Goal: Information Seeking & Learning: Learn about a topic

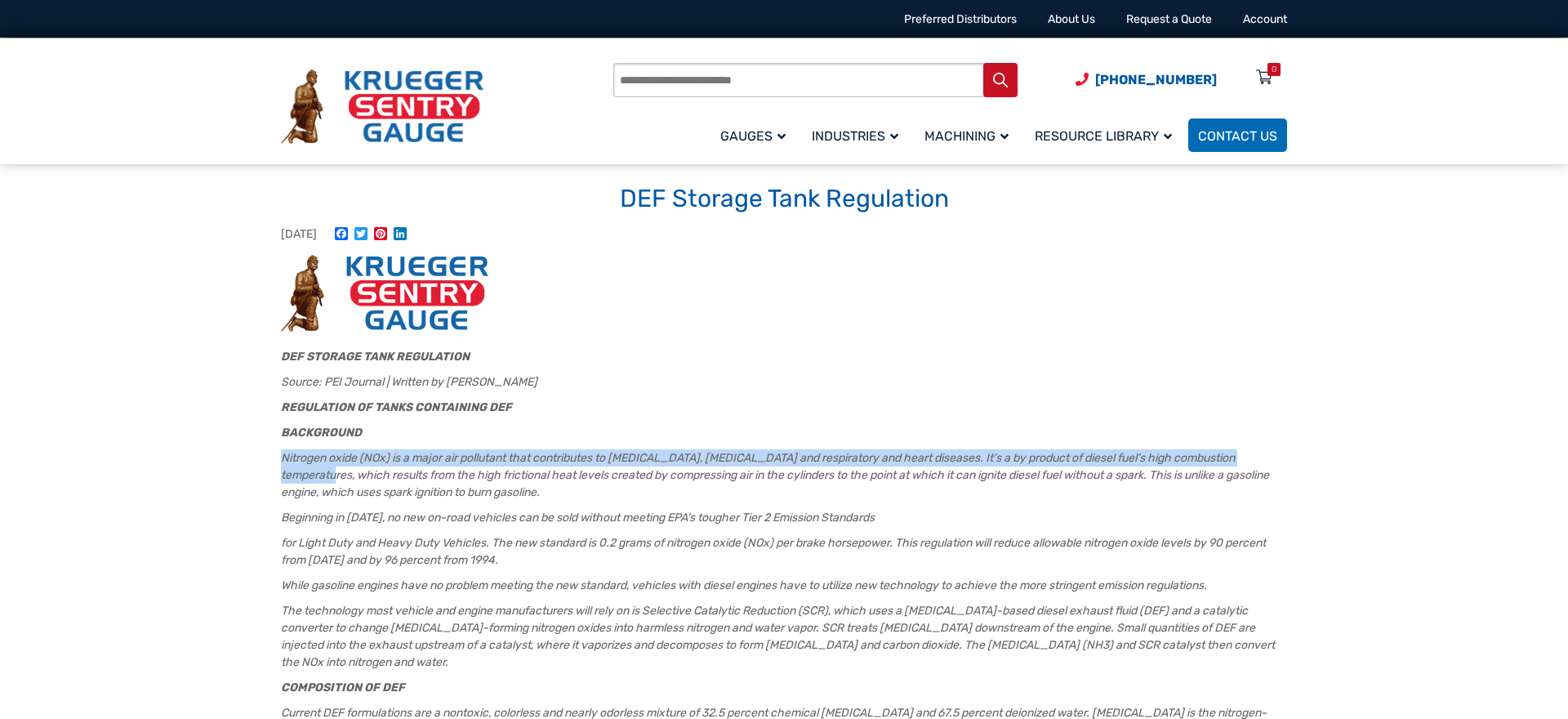
drag, startPoint x: 275, startPoint y: 462, endPoint x: 678, endPoint y: 547, distance: 411.9
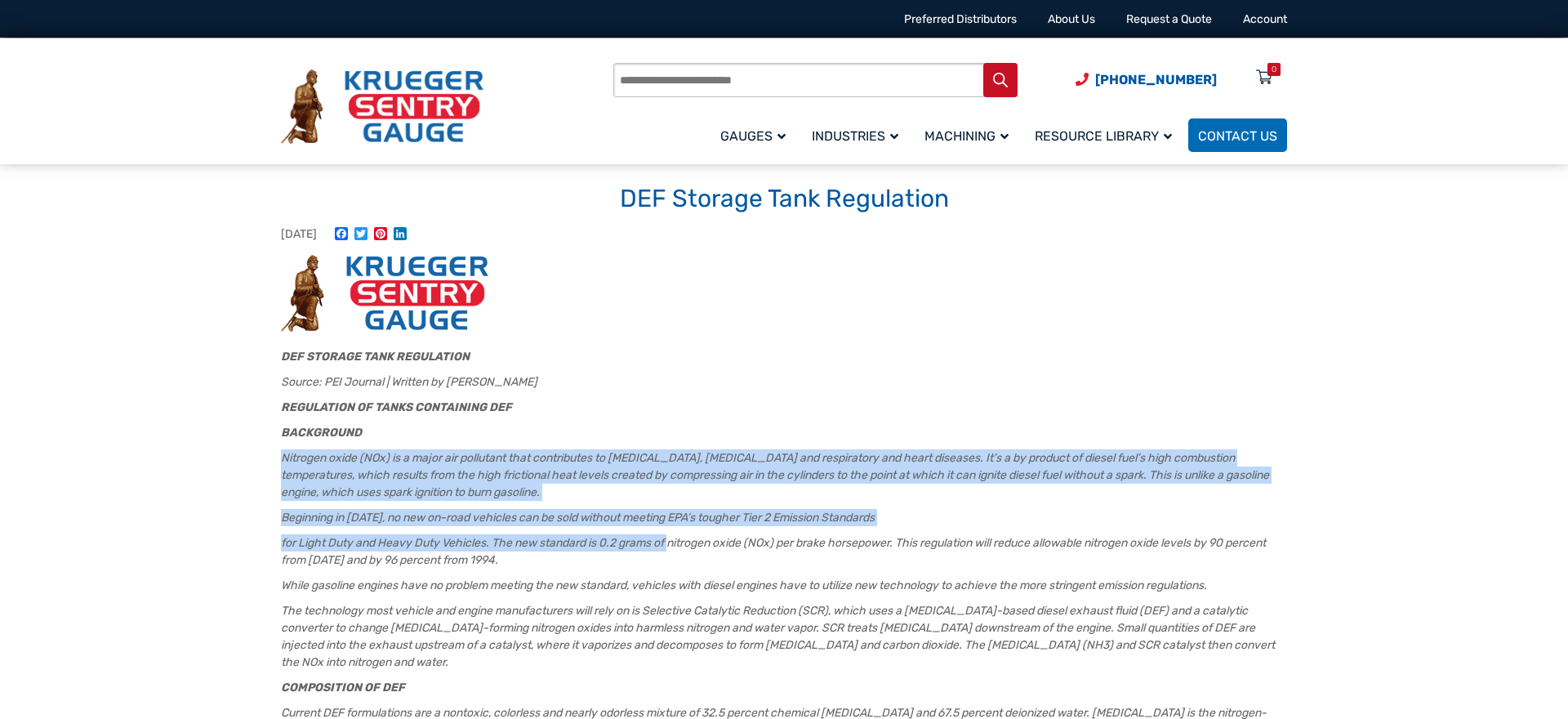
click at [678, 547] on em "for Light Duty and Heavy Duty Vehicles. The new standard is 0.2 grams of nitrog…" at bounding box center [774, 551] width 985 height 31
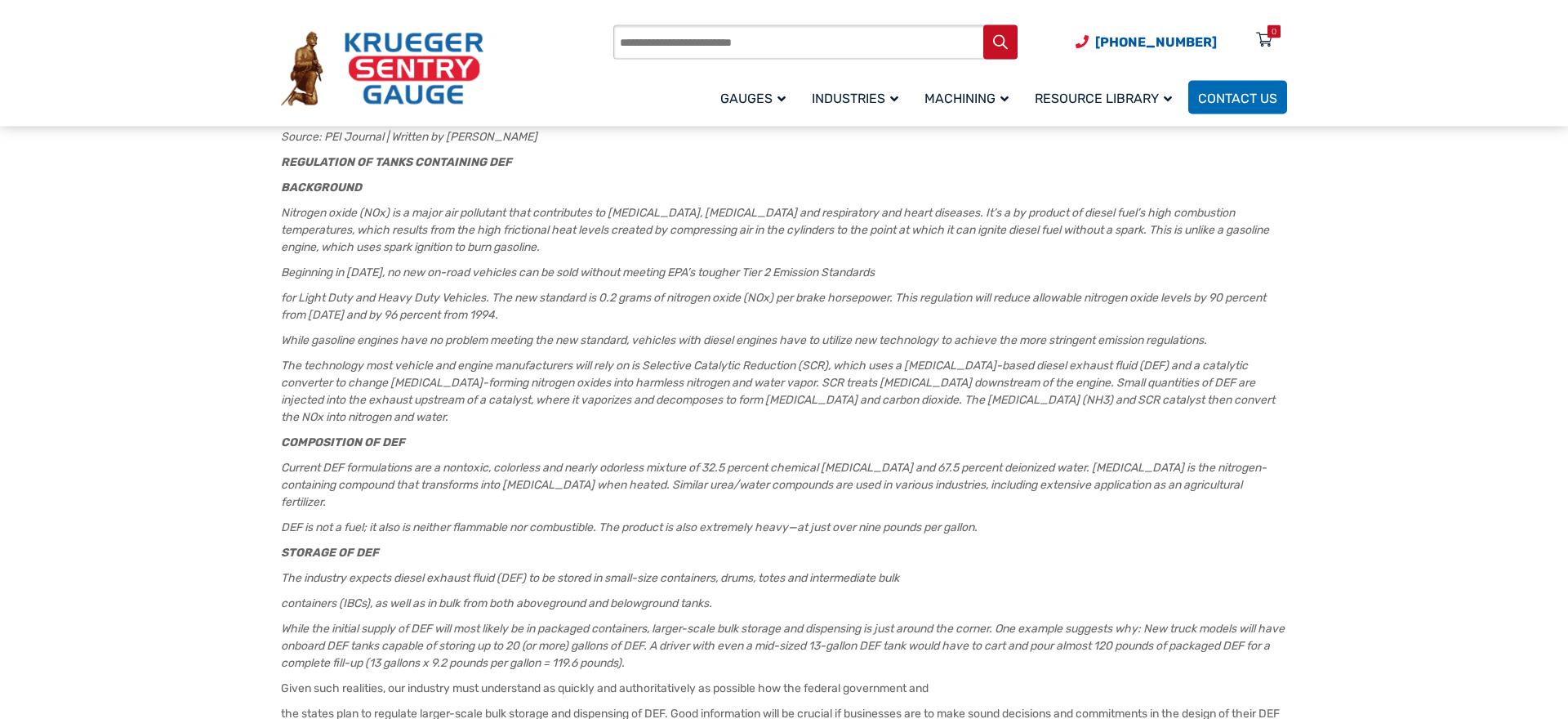
scroll to position [250, 0]
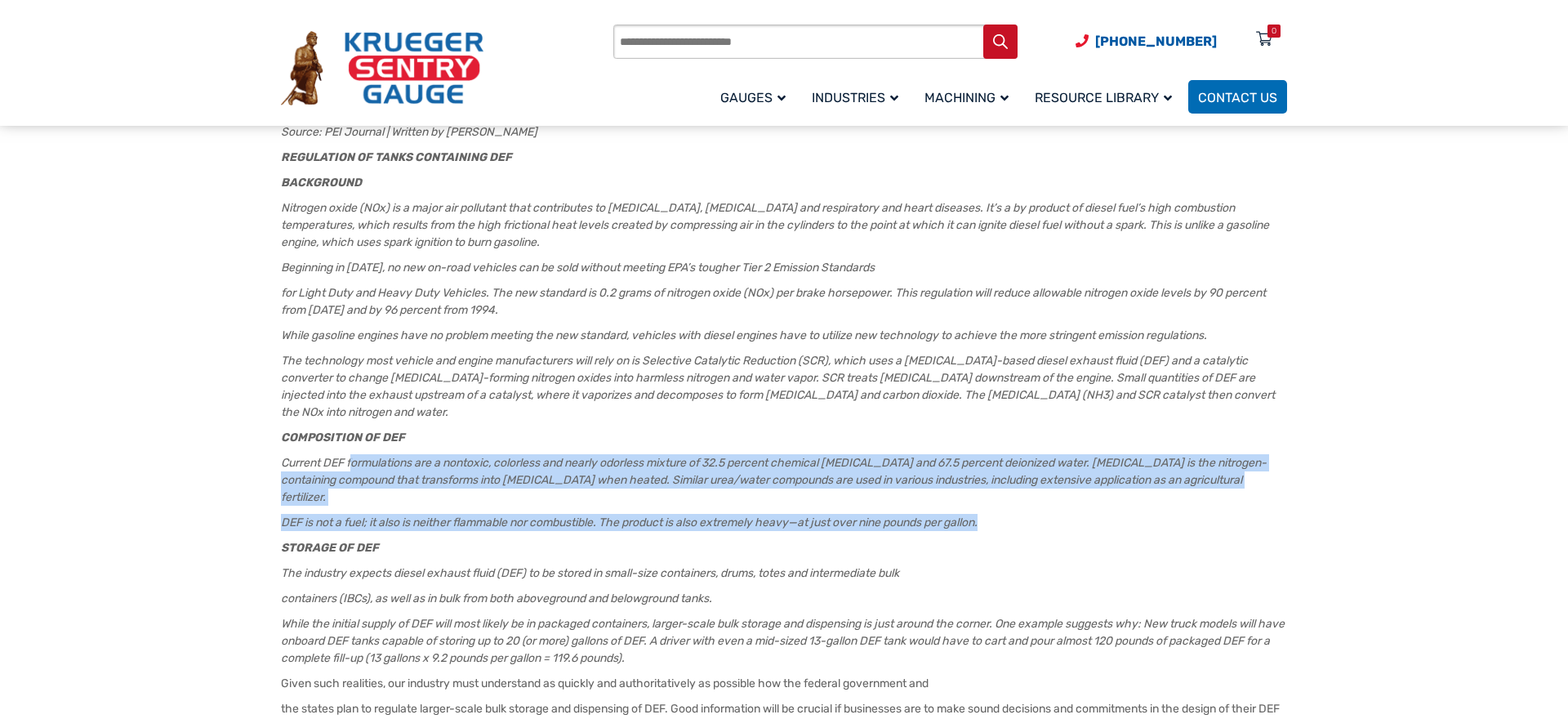
drag, startPoint x: 357, startPoint y: 442, endPoint x: 1023, endPoint y: 487, distance: 667.5
click at [1032, 514] on p "DEF is not a fuel; it also is neither flammable nor combustible. The product is…" at bounding box center [784, 522] width 1006 height 17
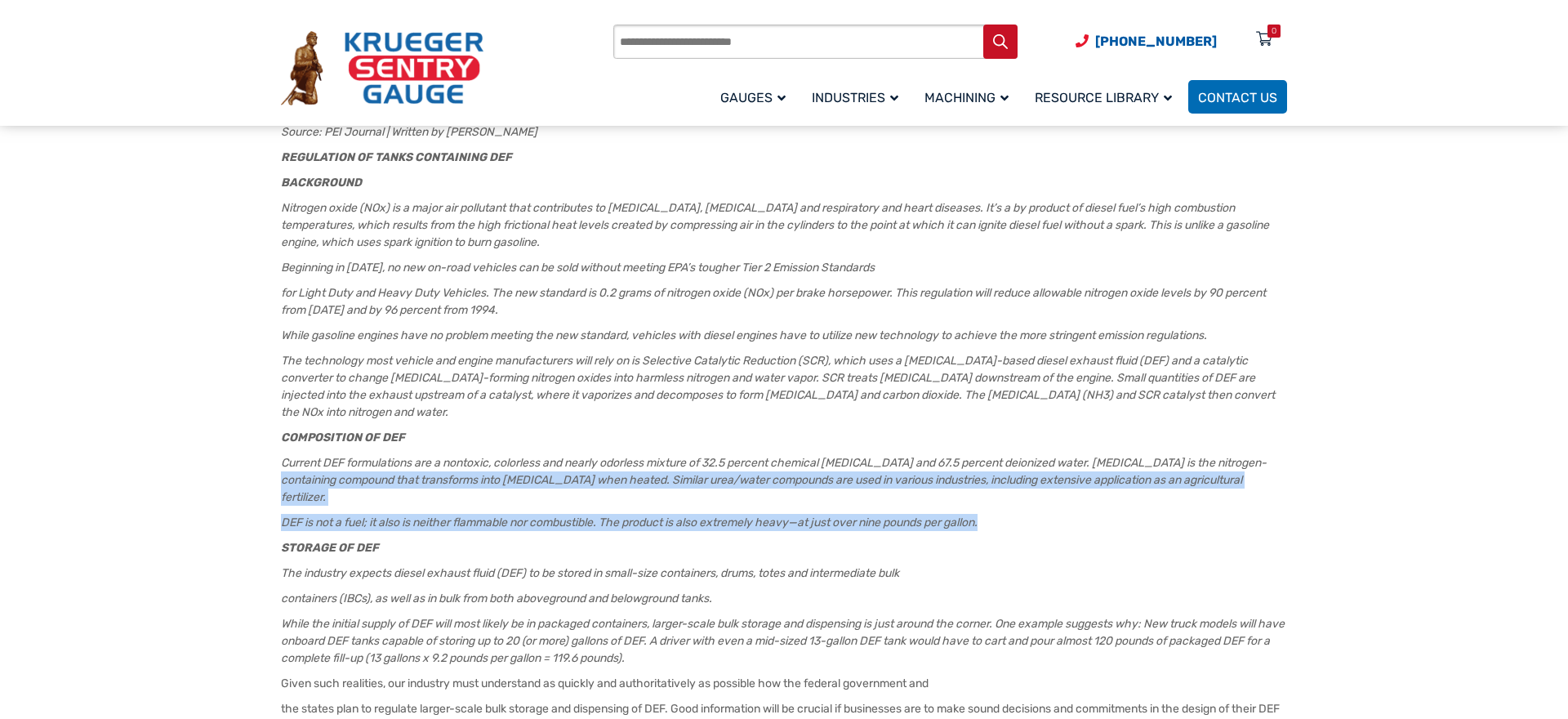
drag, startPoint x: 1026, startPoint y: 488, endPoint x: 276, endPoint y: 471, distance: 750.2
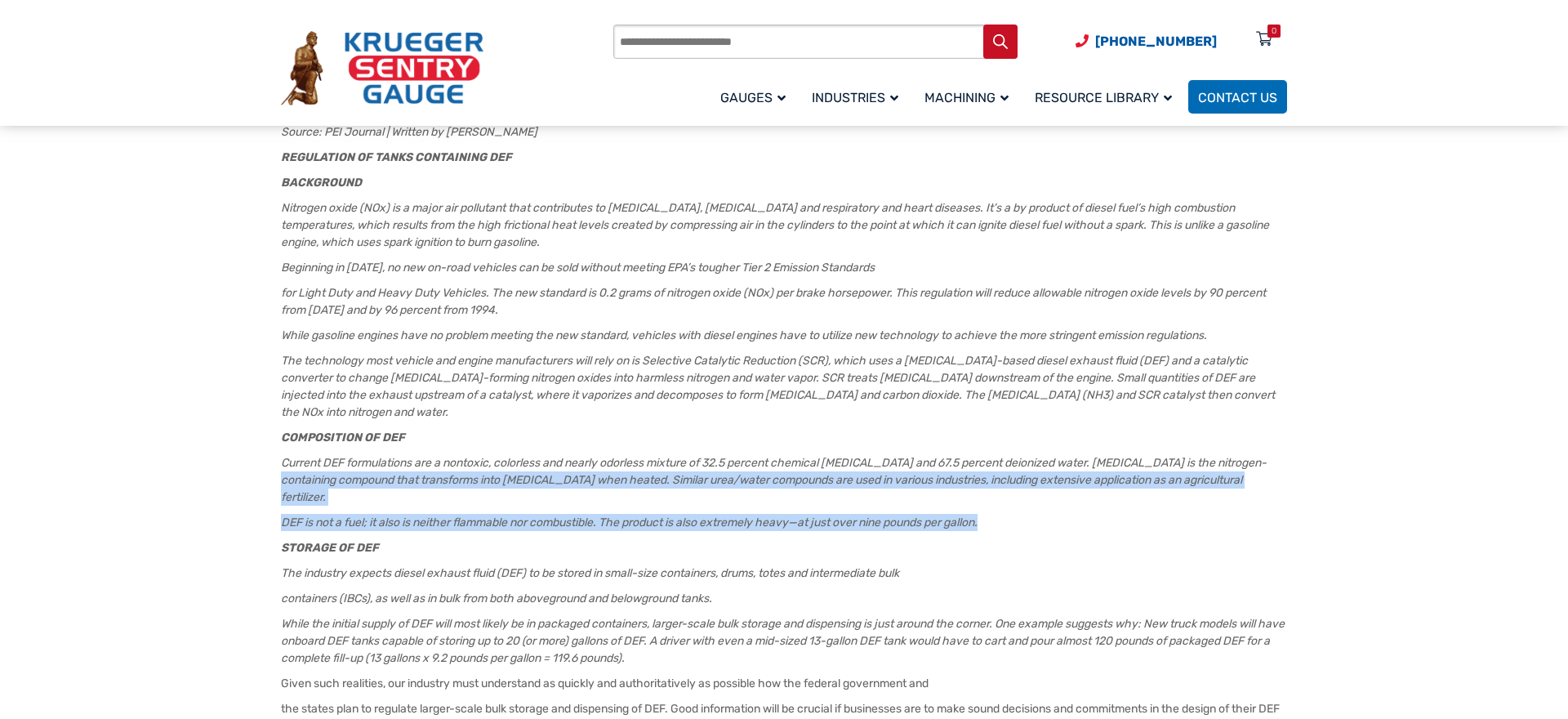
drag, startPoint x: 279, startPoint y: 471, endPoint x: 1010, endPoint y: 494, distance: 731.4
click at [1010, 514] on p "DEF is not a fuel; it also is neither flammable nor combustible. The product is…" at bounding box center [784, 522] width 1006 height 17
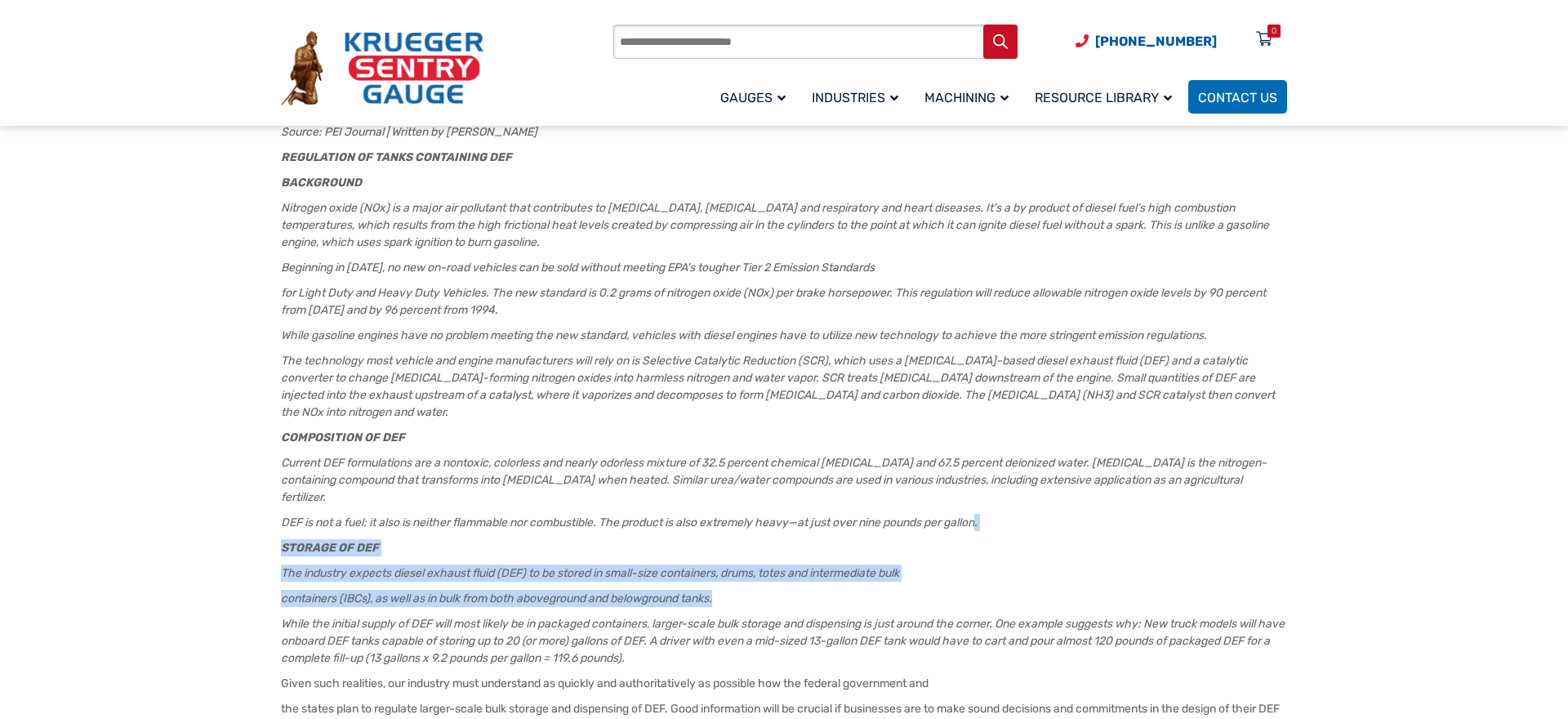
drag, startPoint x: 899, startPoint y: 488, endPoint x: 874, endPoint y: 567, distance: 82.9
click at [862, 590] on p "containers (IBCs), as well as in bulk from both aboveground and belowground tan…" at bounding box center [784, 598] width 1006 height 17
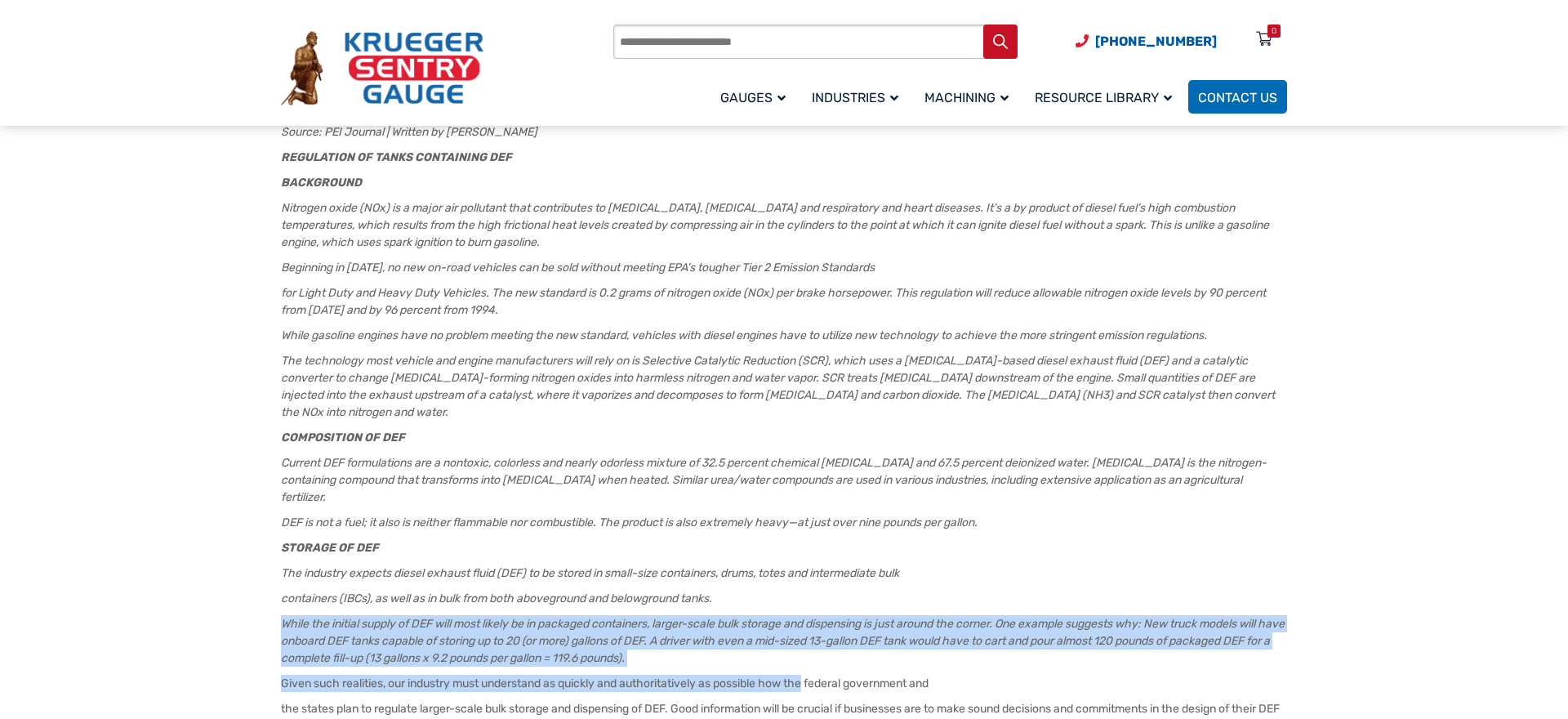
drag, startPoint x: 694, startPoint y: 566, endPoint x: 814, endPoint y: 639, distance: 140.5
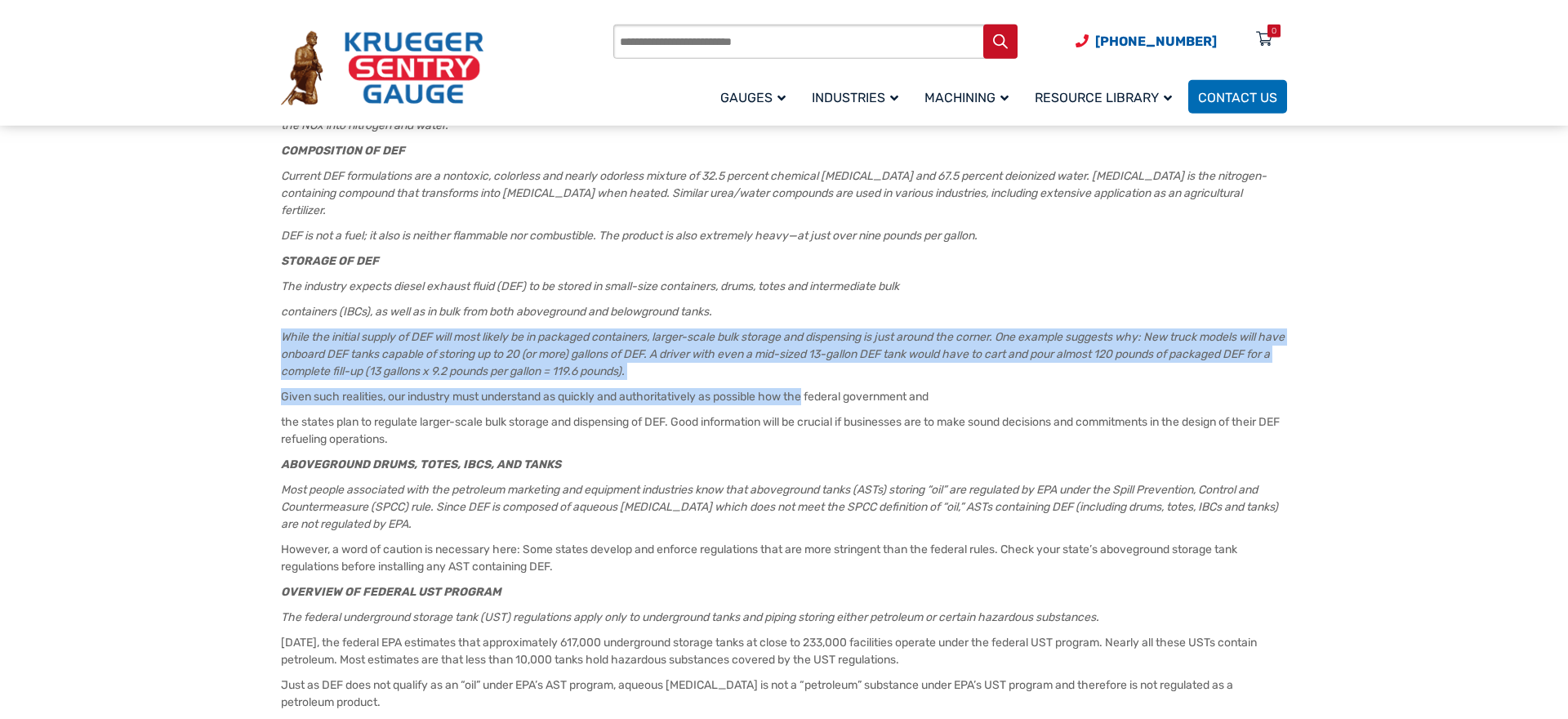
scroll to position [583, 0]
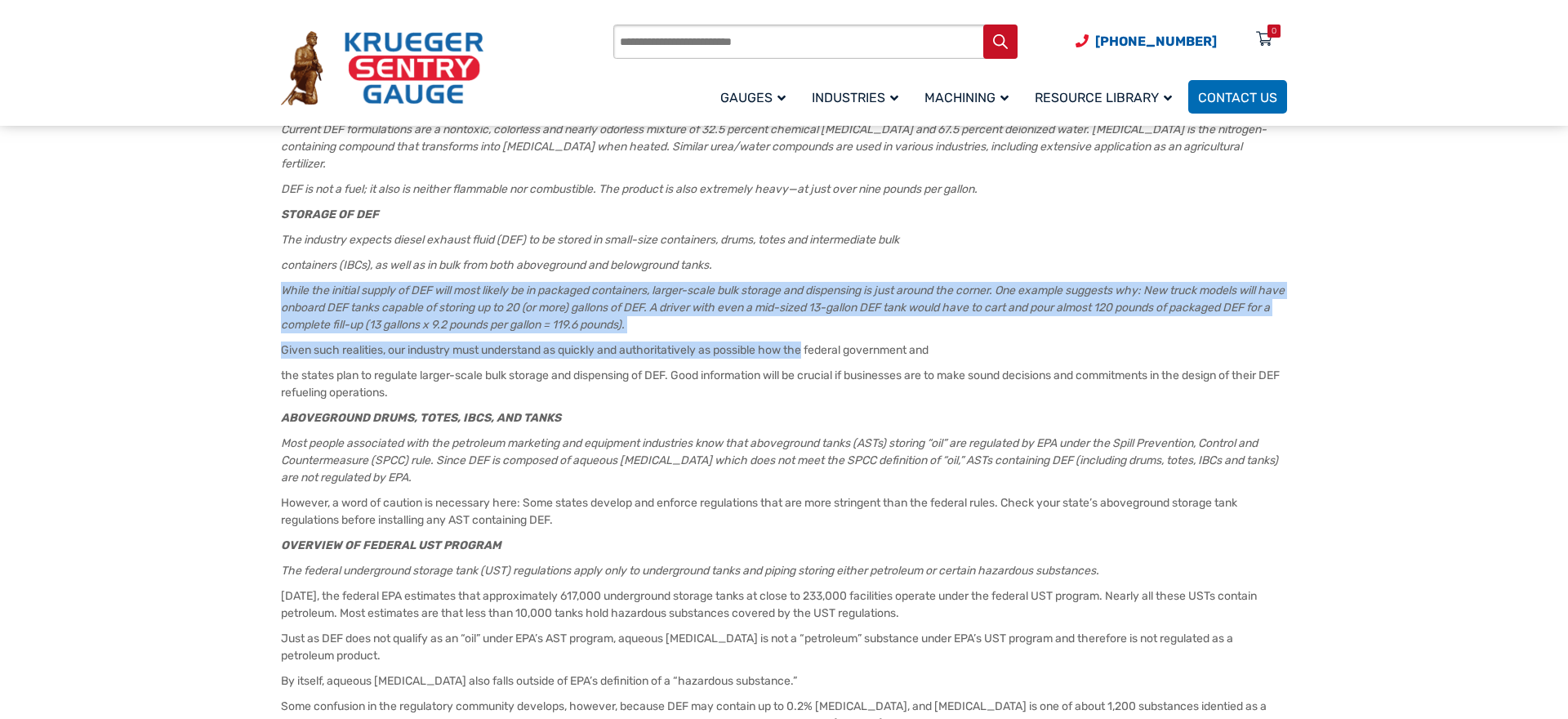
click at [357, 325] on article "[DATE] Facebook Twitter Pinterest LinkedIn DEF STORAGE TANK REGULATION Source: …" at bounding box center [784, 417] width 1006 height 1546
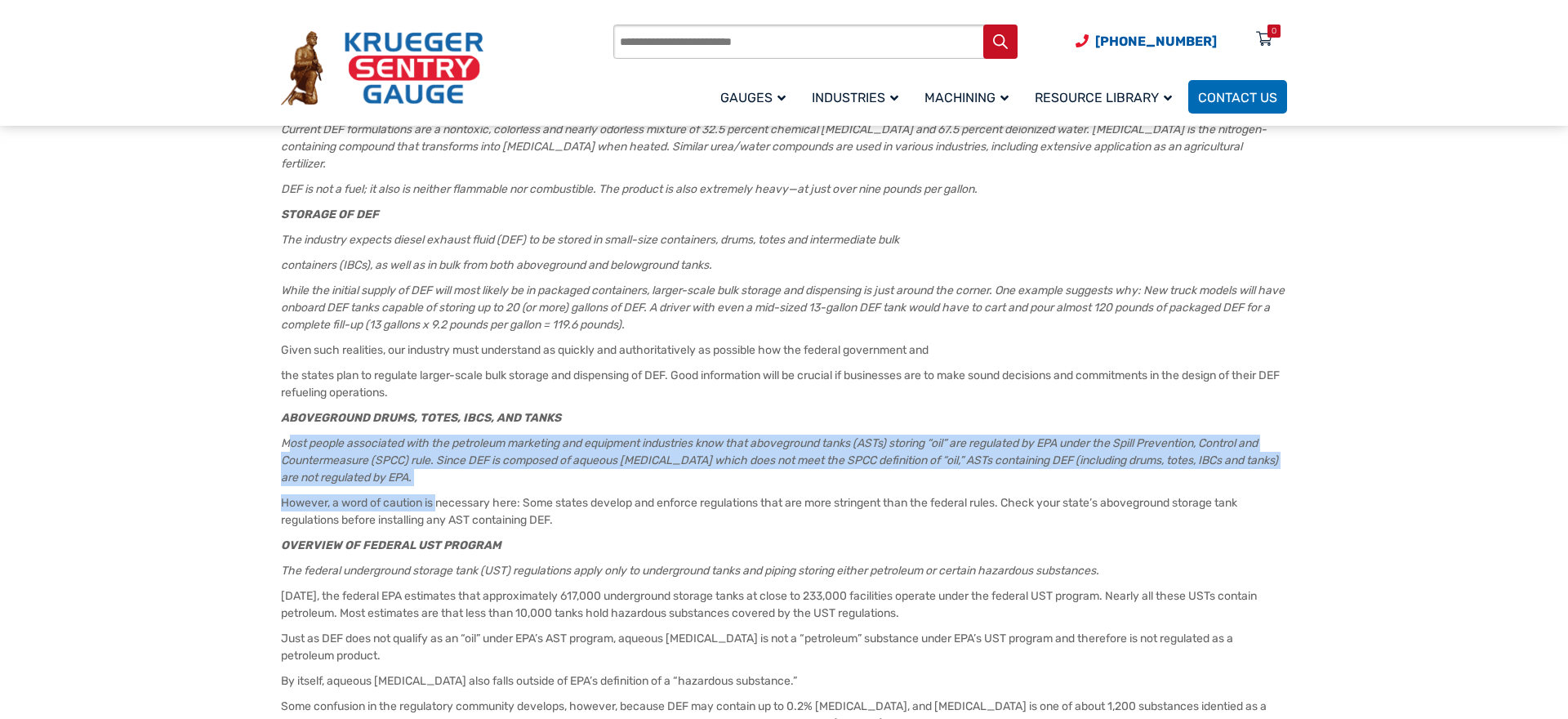
drag, startPoint x: 287, startPoint y: 415, endPoint x: 438, endPoint y: 455, distance: 156.2
click at [438, 455] on article "[DATE] Facebook Twitter Pinterest LinkedIn DEF STORAGE TANK REGULATION Source: …" at bounding box center [784, 417] width 1006 height 1546
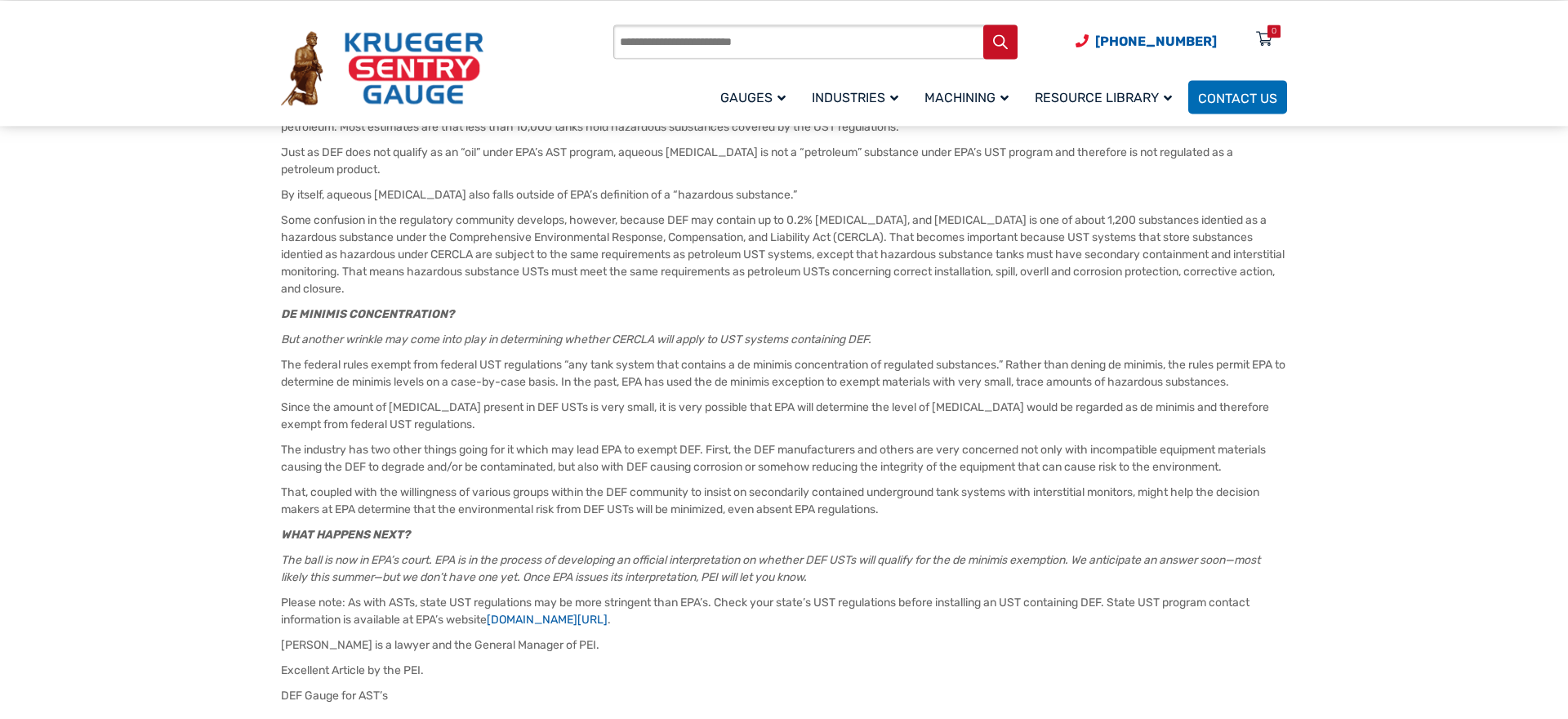
scroll to position [1083, 0]
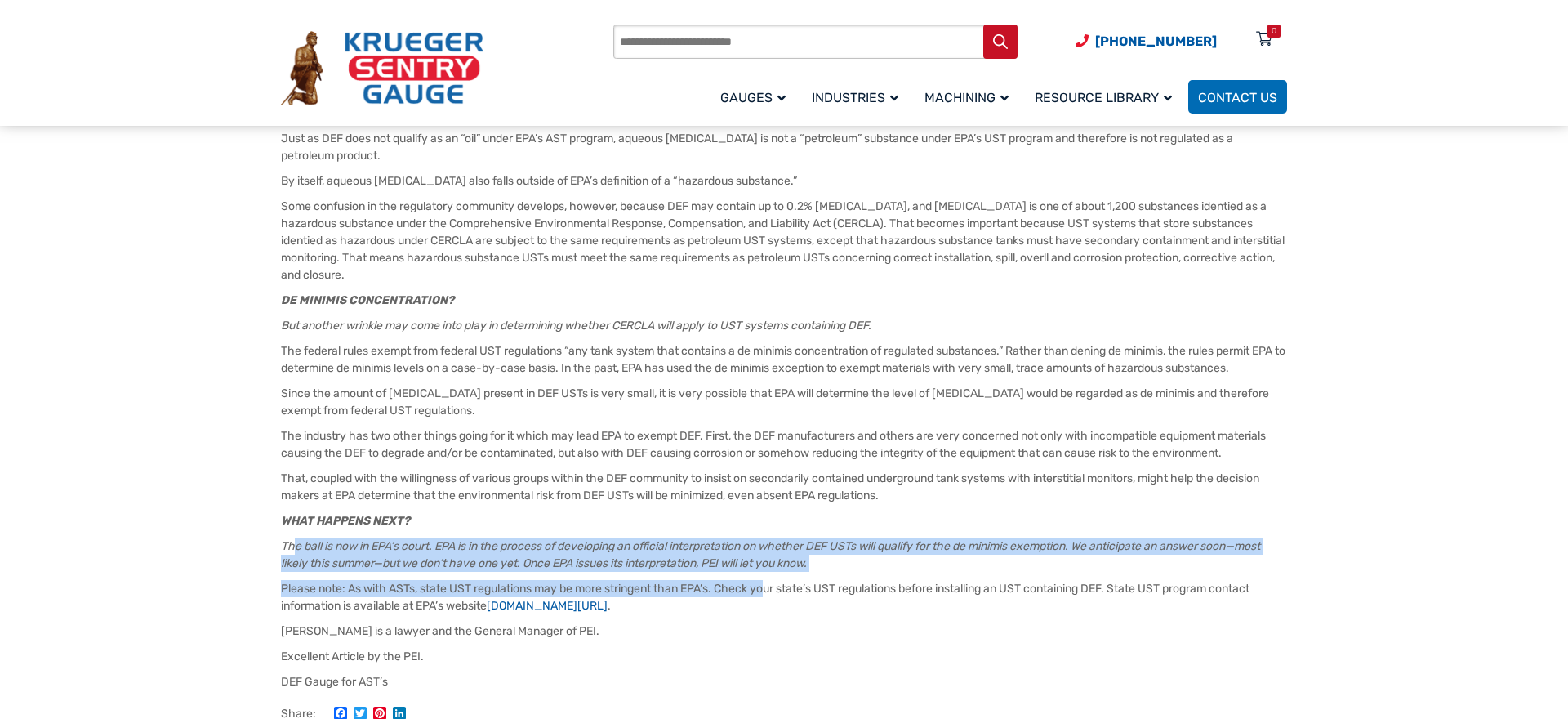
drag, startPoint x: 295, startPoint y: 549, endPoint x: 777, endPoint y: 593, distance: 484.0
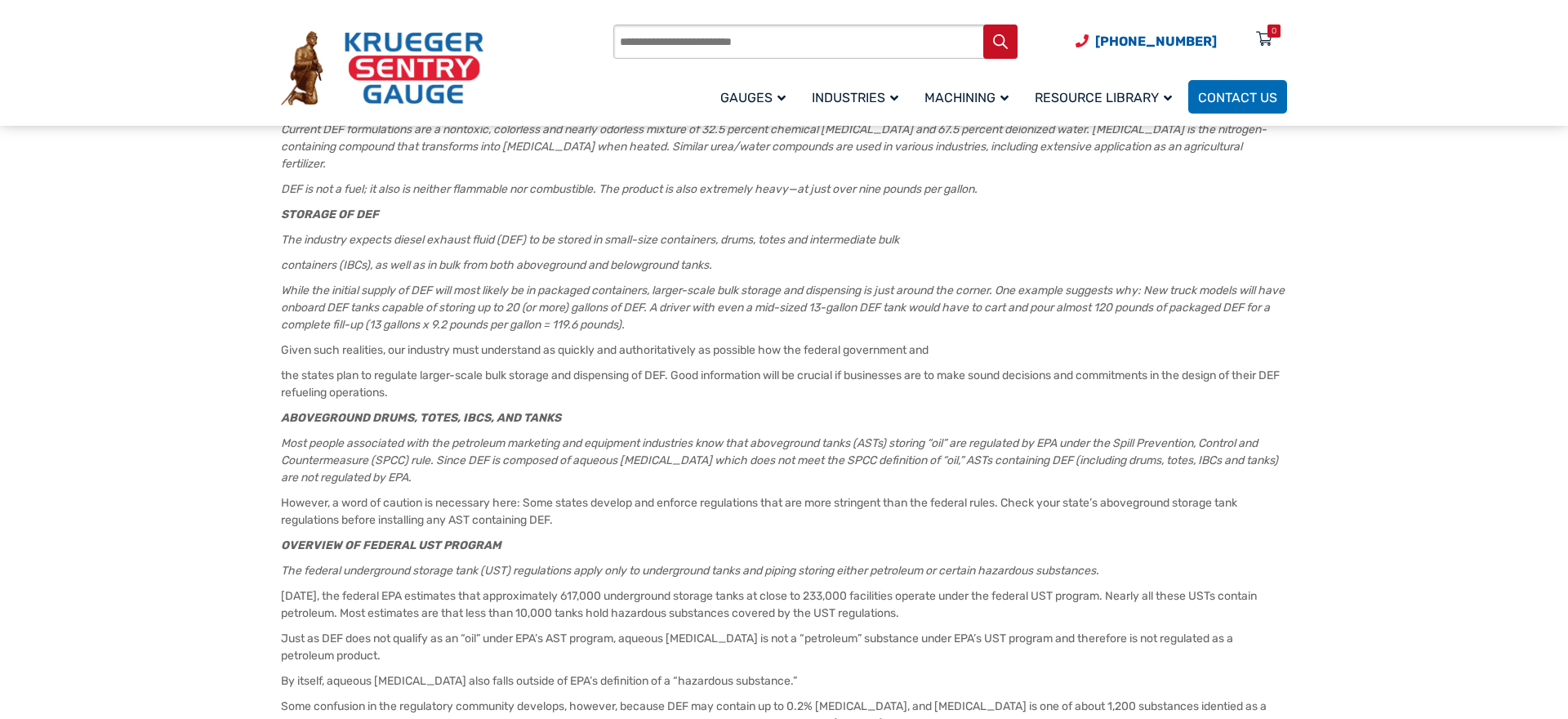
scroll to position [0, 0]
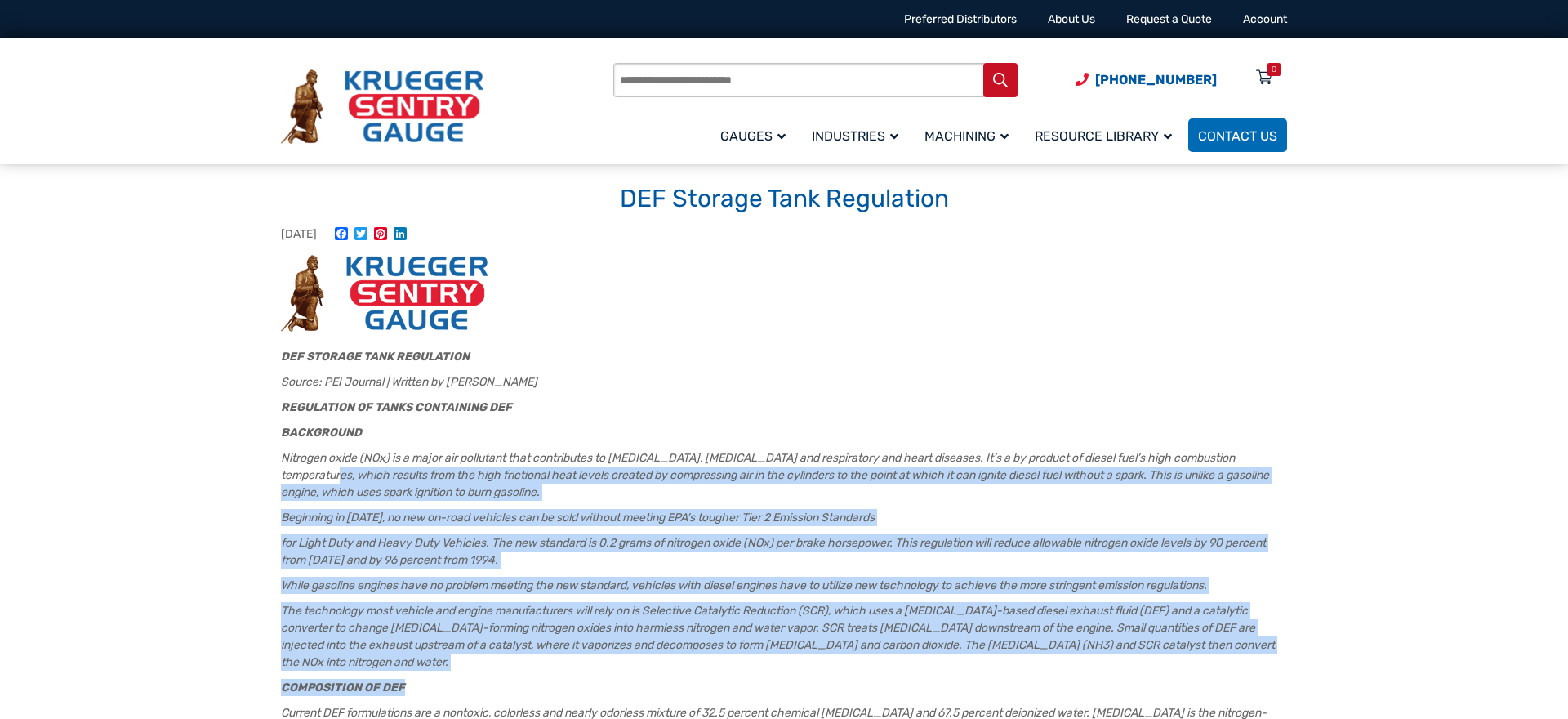
drag, startPoint x: 321, startPoint y: 466, endPoint x: 1195, endPoint y: 666, distance: 896.6
drag, startPoint x: 1080, startPoint y: 629, endPoint x: 259, endPoint y: 480, distance: 834.4
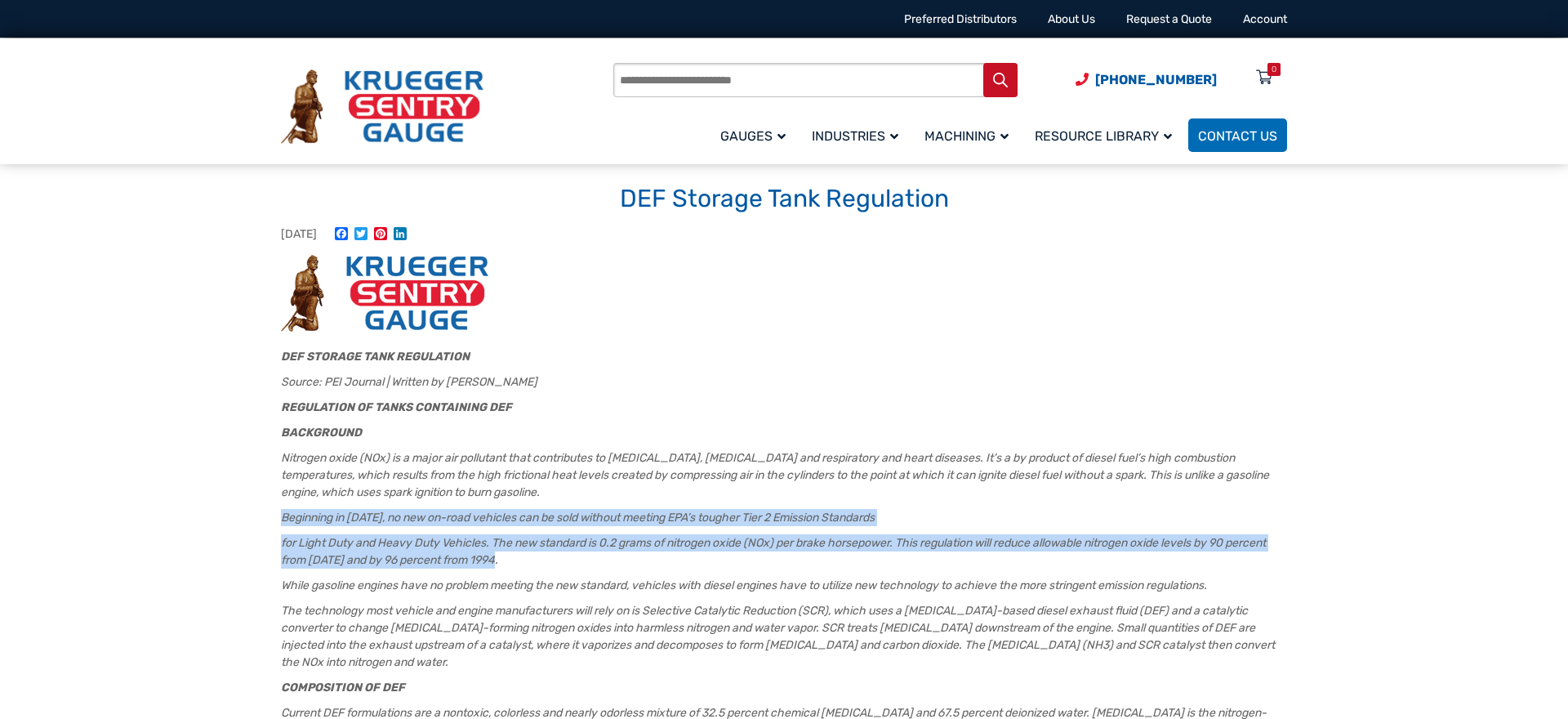
drag, startPoint x: 1284, startPoint y: 561, endPoint x: 350, endPoint y: 525, distance: 934.7
